Goal: Information Seeking & Learning: Learn about a topic

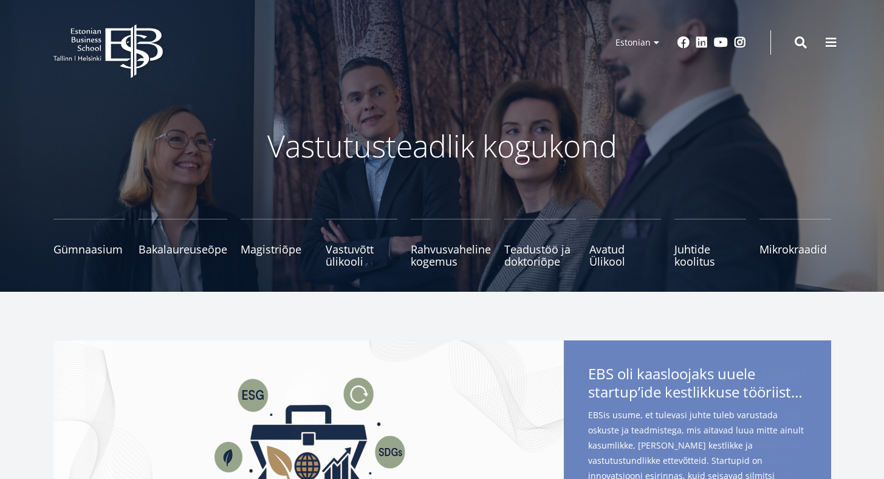
click at [585, 255] on ul "Gümnaasium Tutvu ja registreeru Bakalaureuseõpe Tutvu ja registreeru Magistriõp…" at bounding box center [435, 249] width 791 height 61
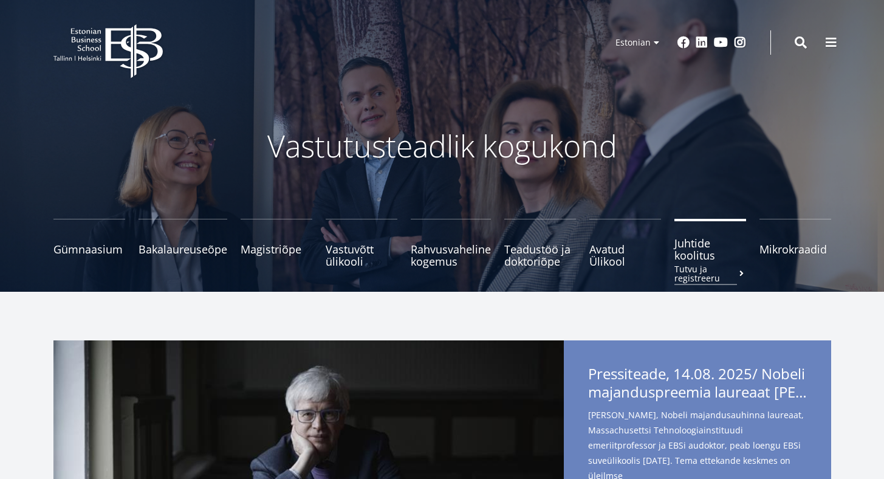
click at [718, 259] on span "Juhtide koolitus Tutvu ja registreeru" at bounding box center [710, 249] width 72 height 24
click at [541, 250] on span "Teadustöö ja doktoriõpe Tutvu" at bounding box center [540, 249] width 72 height 24
click at [606, 244] on span "Avatud Ülikool Tutvu ja registreeru" at bounding box center [625, 249] width 72 height 24
